Goal: Information Seeking & Learning: Check status

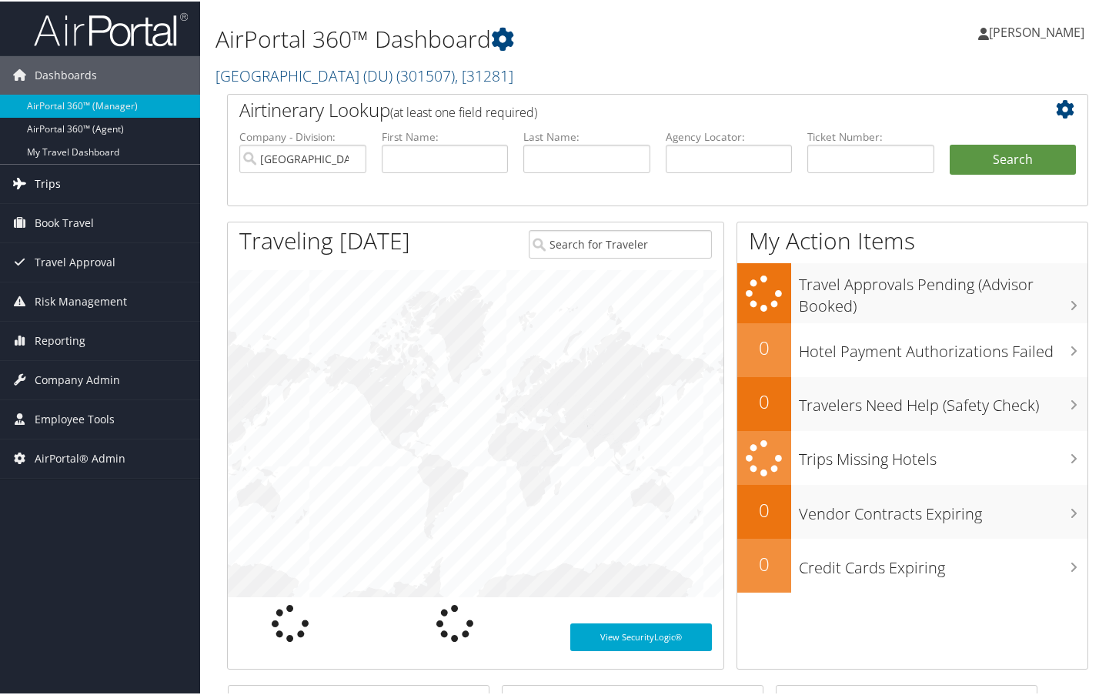
click at [62, 185] on link "Trips" at bounding box center [100, 182] width 200 height 38
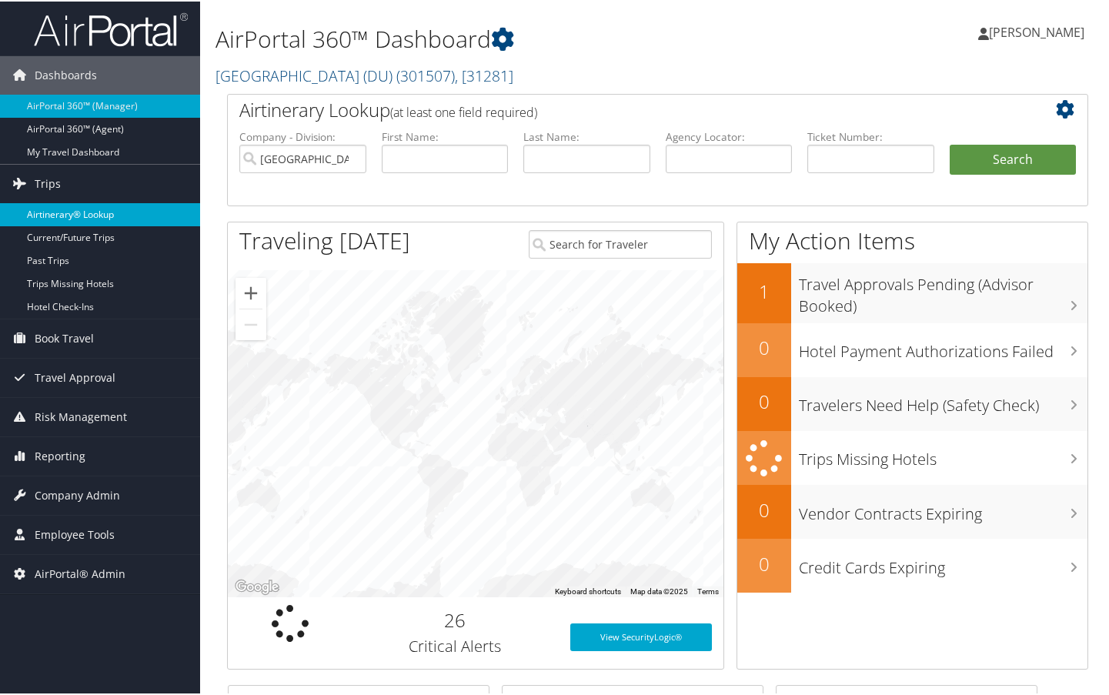
click at [62, 215] on link "Airtinerary® Lookup" at bounding box center [100, 213] width 200 height 23
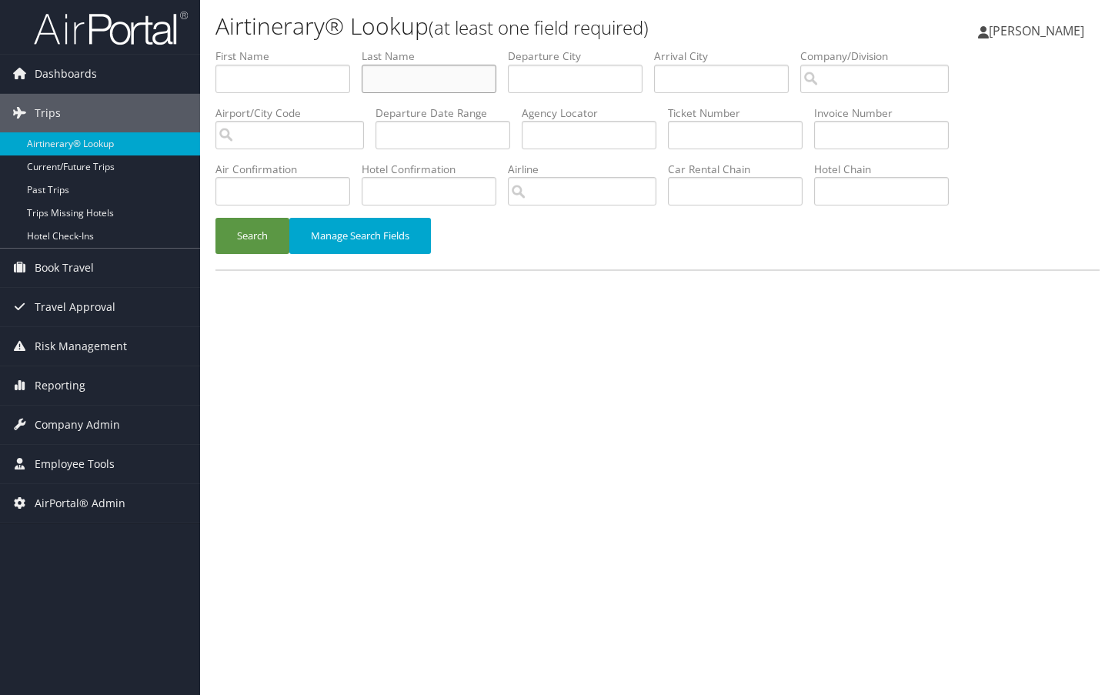
click at [435, 75] on input "text" at bounding box center [429, 79] width 135 height 28
paste input "[PERSON_NAME]"
drag, startPoint x: 436, startPoint y: 75, endPoint x: 366, endPoint y: 76, distance: 70.0
click at [366, 76] on input "James David ZIDELL" at bounding box center [429, 79] width 135 height 28
type input "ZIDELL"
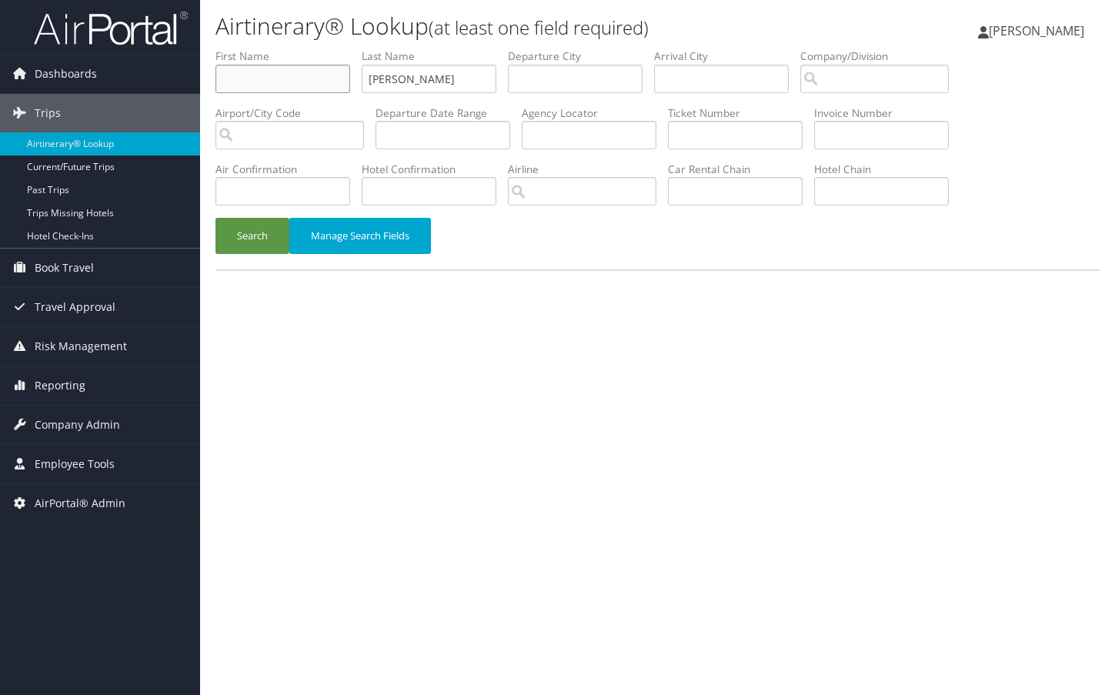
click at [299, 79] on input "text" at bounding box center [282, 79] width 135 height 28
paste input "James David ZIDELL"
type input "James"
click at [269, 233] on button "Search" at bounding box center [252, 236] width 74 height 36
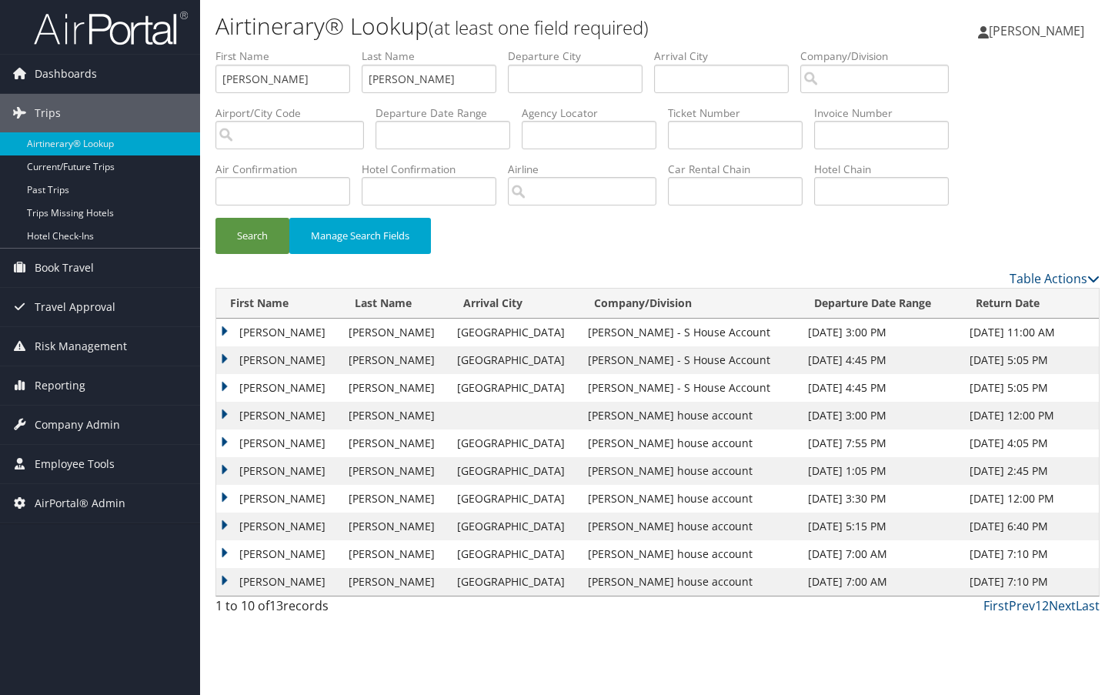
click at [223, 330] on td "James" at bounding box center [278, 332] width 125 height 28
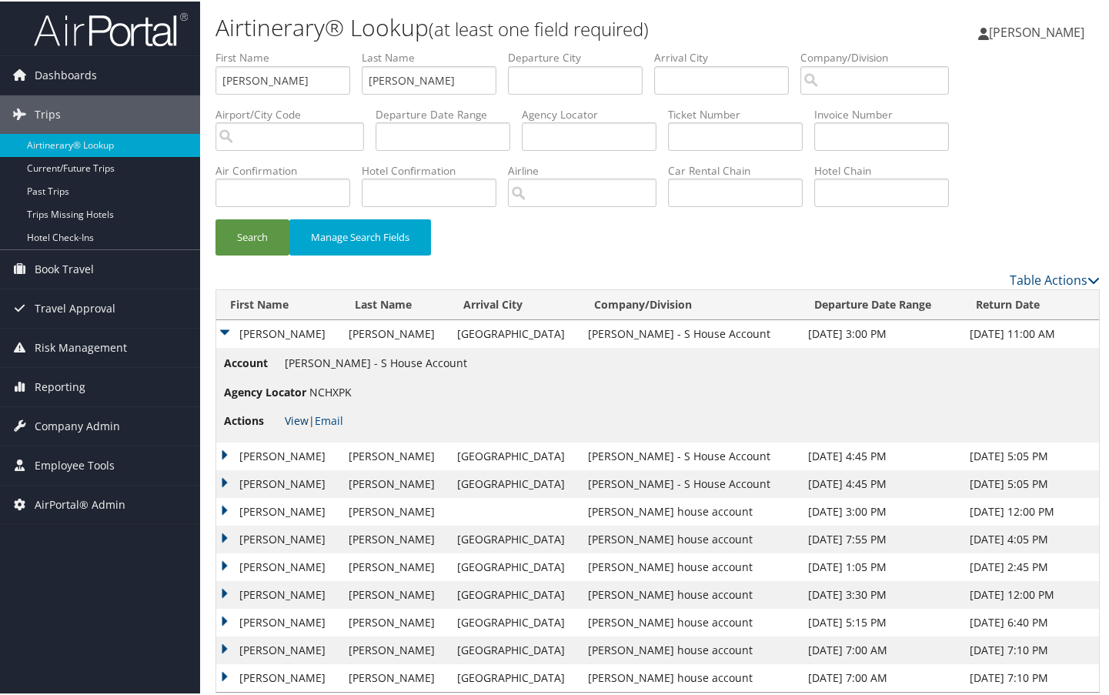
click at [296, 419] on link "View" at bounding box center [297, 419] width 24 height 15
click at [219, 332] on td "James" at bounding box center [278, 332] width 125 height 28
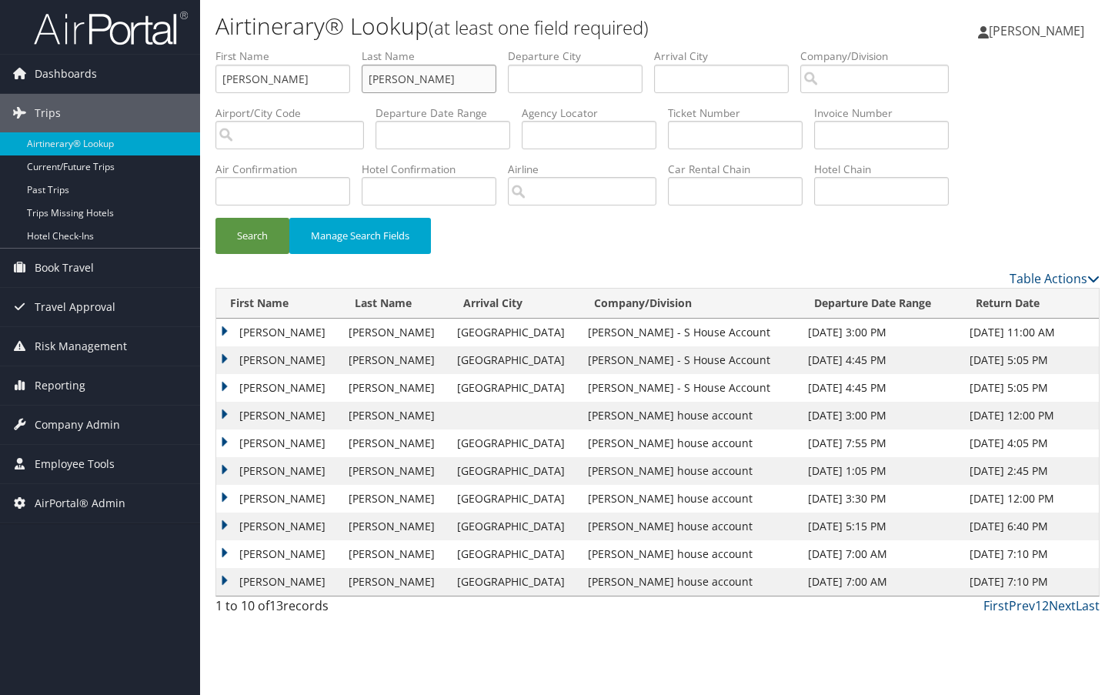
paste input "DANIEL JOSEPH PERELES"
drag, startPoint x: 421, startPoint y: 82, endPoint x: 347, endPoint y: 76, distance: 74.0
click at [335, 48] on ul "First Name James Last Name DANIEL JOSEPH PERELES Departure City Arrival City Co…" at bounding box center [657, 48] width 884 height 0
drag, startPoint x: 453, startPoint y: 78, endPoint x: 364, endPoint y: 81, distance: 89.3
click at [364, 81] on input "DANIEL JOSEPH PERELES" at bounding box center [429, 79] width 135 height 28
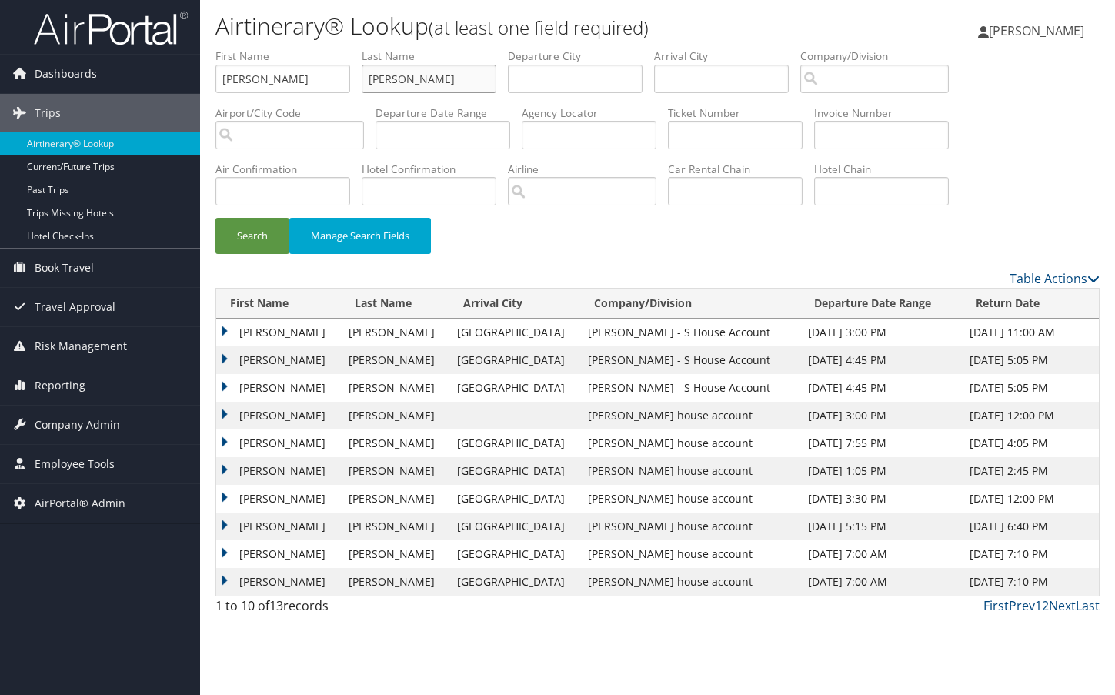
type input "PERELES"
drag, startPoint x: 309, startPoint y: 75, endPoint x: 174, endPoint y: 87, distance: 135.9
click at [174, 87] on div "Dashboards AirPortal 360™ (Manager) AirPortal 360™ (Agent) My Travel Dashboard …" at bounding box center [557, 347] width 1115 height 695
paste input "DANIEL JOSEPH PERELES"
drag, startPoint x: 343, startPoint y: 78, endPoint x: 265, endPoint y: 81, distance: 78.5
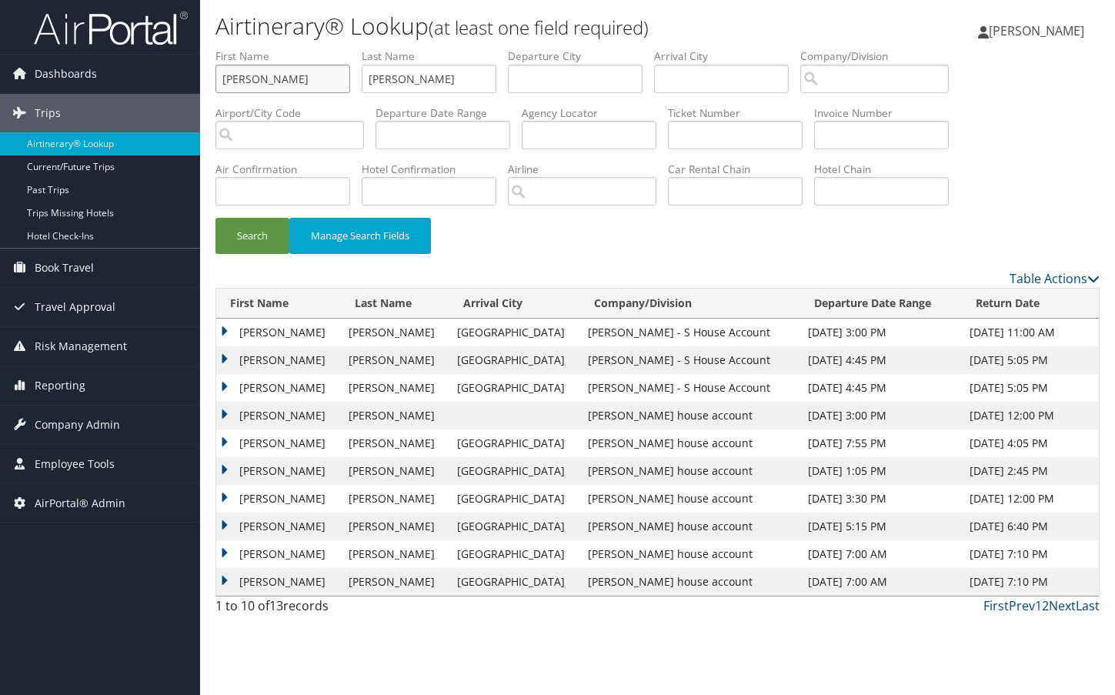
click at [265, 81] on input "DANIEL JOSEPH PERELES" at bounding box center [282, 79] width 135 height 28
type input "DANIEL"
click at [253, 227] on button "Search" at bounding box center [252, 236] width 74 height 36
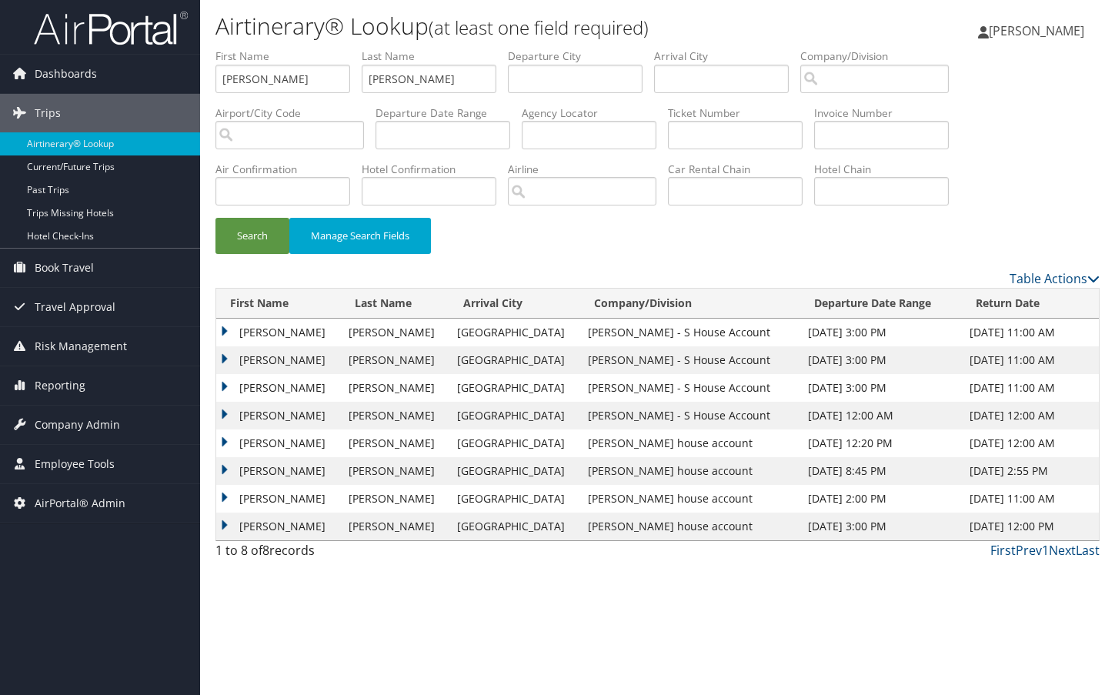
click at [221, 329] on td "Daniel" at bounding box center [278, 332] width 125 height 28
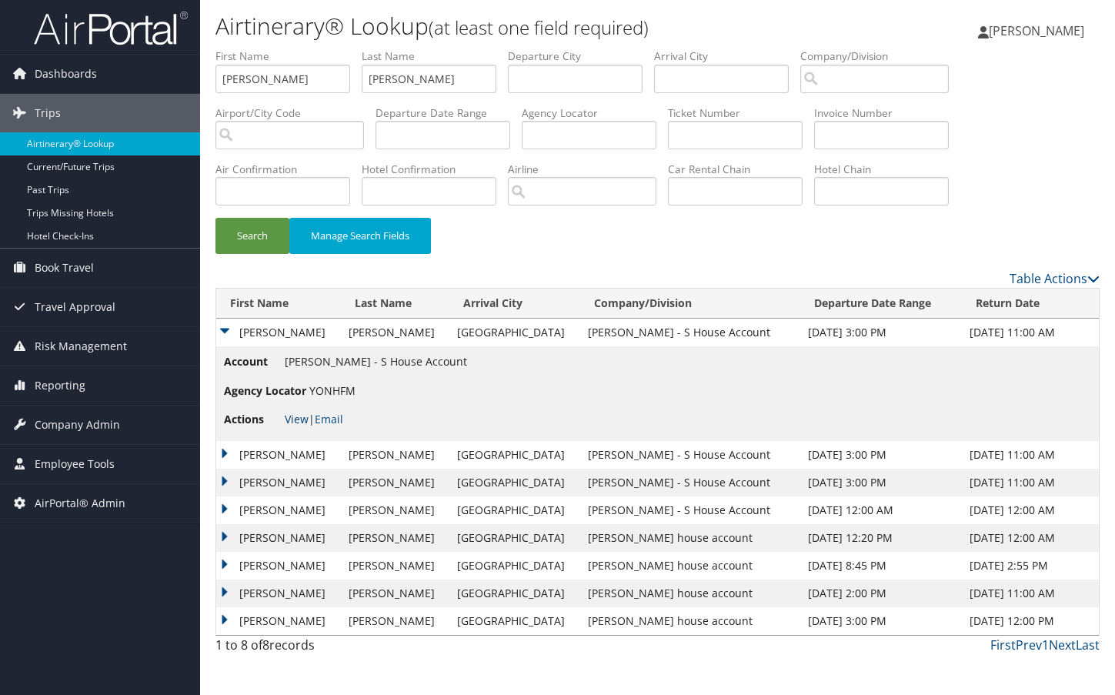
click at [290, 420] on link "View" at bounding box center [297, 419] width 24 height 15
drag, startPoint x: 425, startPoint y: 73, endPoint x: 333, endPoint y: 85, distance: 92.3
click at [333, 48] on ul "First Name DANIEL Last Name PERELES Departure City Arrival City Company/Divisio…" at bounding box center [657, 48] width 884 height 0
paste input "MILLIKIN"
type input "MILLIKIN"
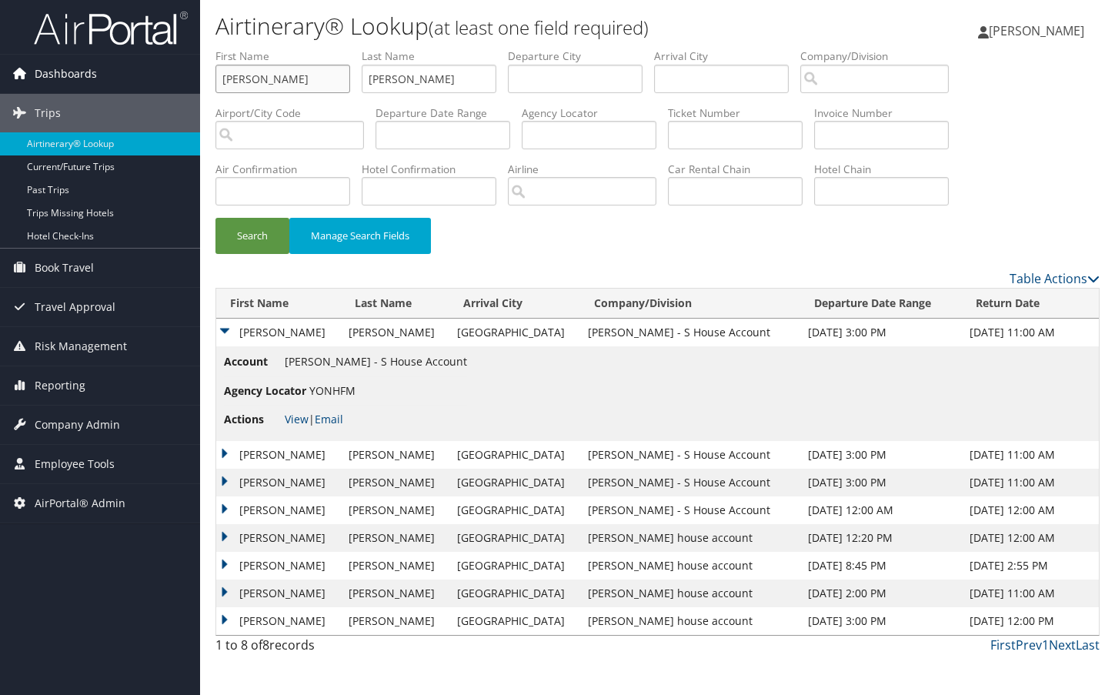
drag, startPoint x: 325, startPoint y: 78, endPoint x: 183, endPoint y: 84, distance: 142.5
click at [183, 84] on div "Dashboards AirPortal 360™ (Manager) AirPortal 360™ (Agent) My Travel Dashboard …" at bounding box center [557, 347] width 1115 height 695
type input "alexie"
click at [243, 236] on button "Search" at bounding box center [252, 236] width 74 height 36
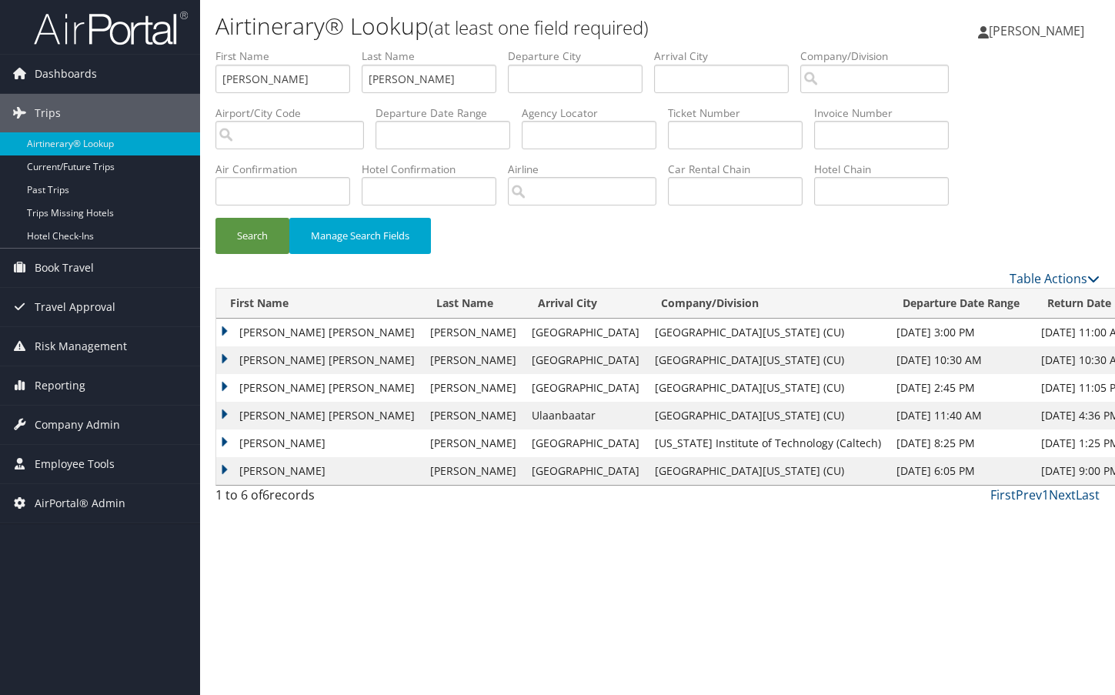
click at [222, 333] on td "ALEXIE ERIKA GEIGER" at bounding box center [319, 332] width 206 height 28
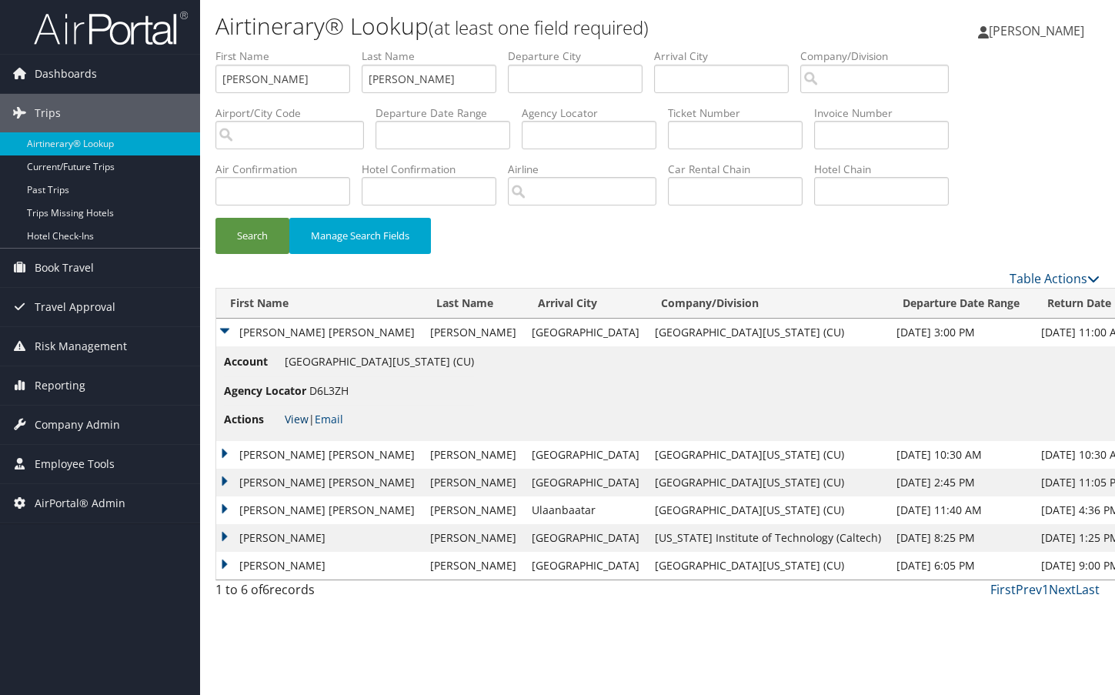
click at [299, 422] on link "View" at bounding box center [297, 419] width 24 height 15
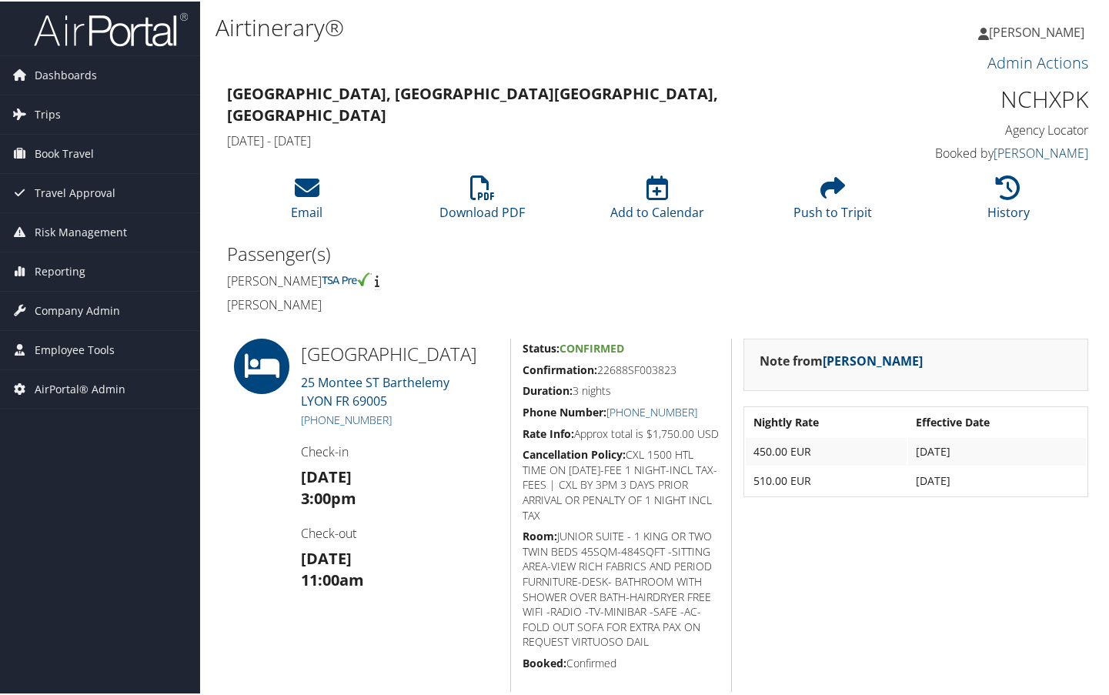
click at [1025, 150] on link "Wynette Brecher" at bounding box center [1040, 151] width 95 height 17
drag, startPoint x: 1079, startPoint y: 96, endPoint x: 1002, endPoint y: 105, distance: 78.2
click at [1002, 105] on h1 "NCHXPK" at bounding box center [989, 98] width 198 height 32
copy h1 "NCHXPK"
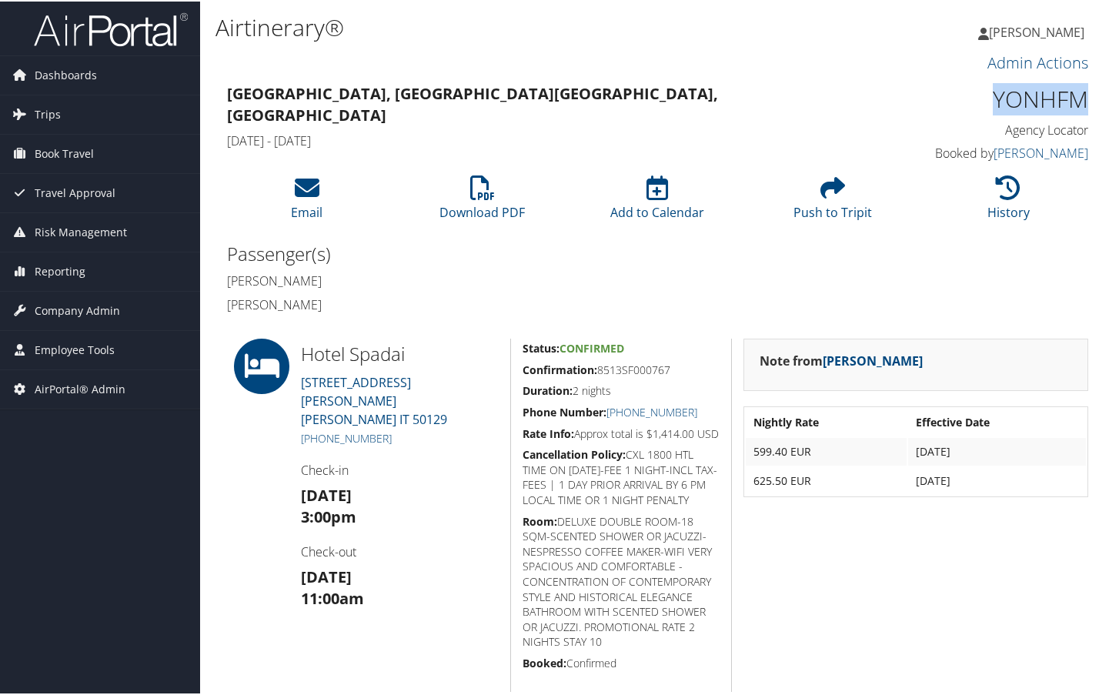
drag, startPoint x: 1079, startPoint y: 95, endPoint x: 963, endPoint y: 97, distance: 115.4
click at [963, 97] on h1 "YONHFM" at bounding box center [989, 98] width 198 height 32
copy h1 "YONHFM"
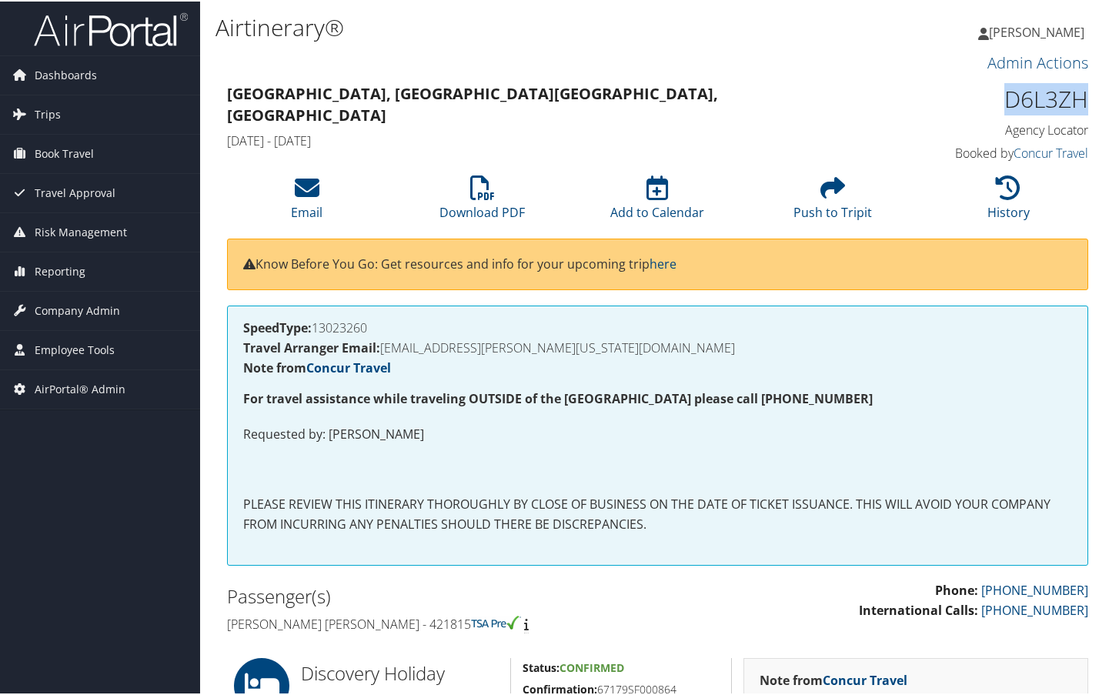
drag, startPoint x: 1081, startPoint y: 100, endPoint x: 993, endPoint y: 105, distance: 87.8
click at [993, 105] on h1 "D6L3ZH" at bounding box center [989, 98] width 198 height 32
copy h1 "D6L3ZH"
